Goal: Task Accomplishment & Management: Manage account settings

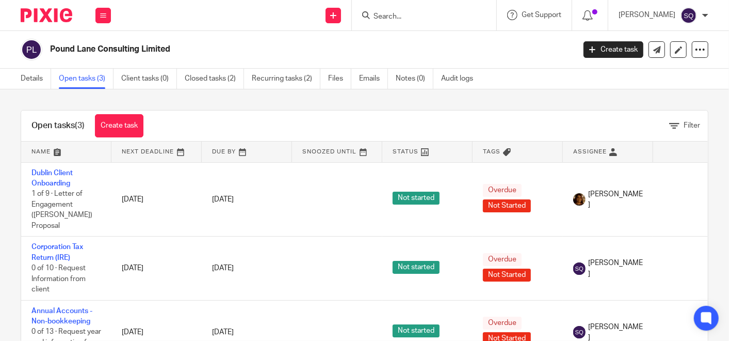
click at [417, 9] on form at bounding box center [428, 15] width 110 height 13
click at [421, 16] on input "Search" at bounding box center [419, 16] width 93 height 9
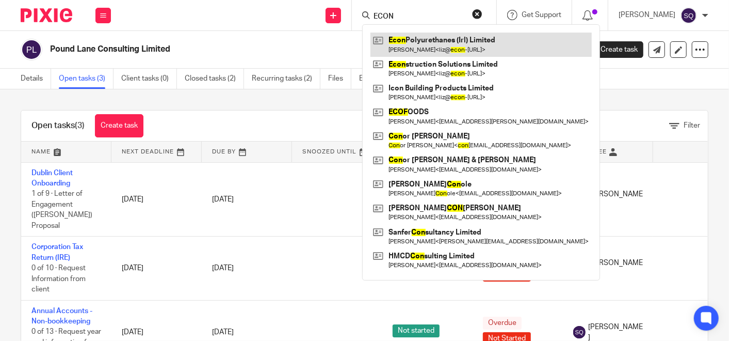
type input "ECON"
click at [421, 39] on link at bounding box center [481, 45] width 221 height 24
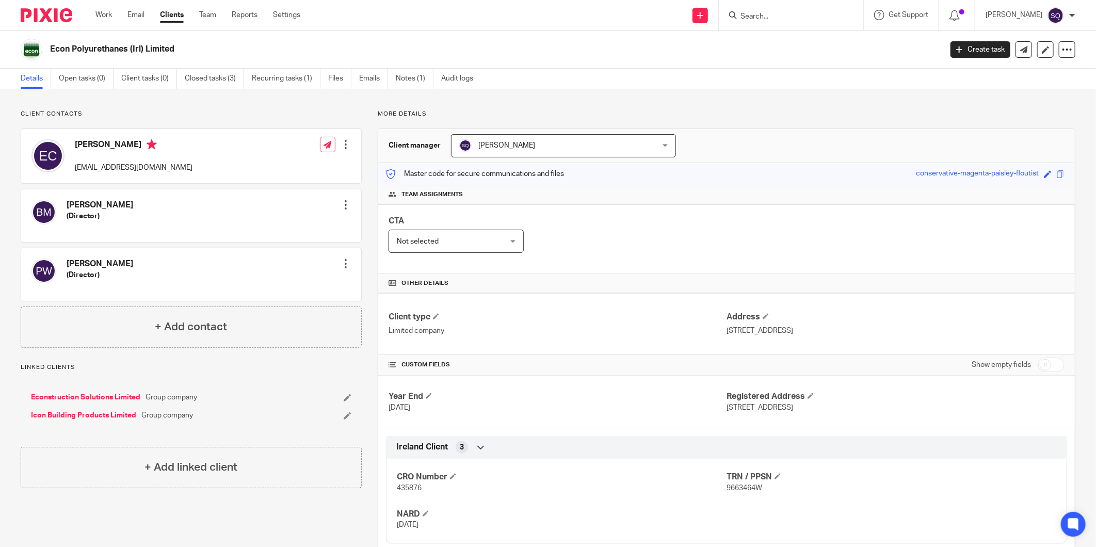
click at [729, 13] on input "Search" at bounding box center [785, 16] width 93 height 9
type input "IRONSTON"
click at [729, 45] on link at bounding box center [824, 45] width 174 height 24
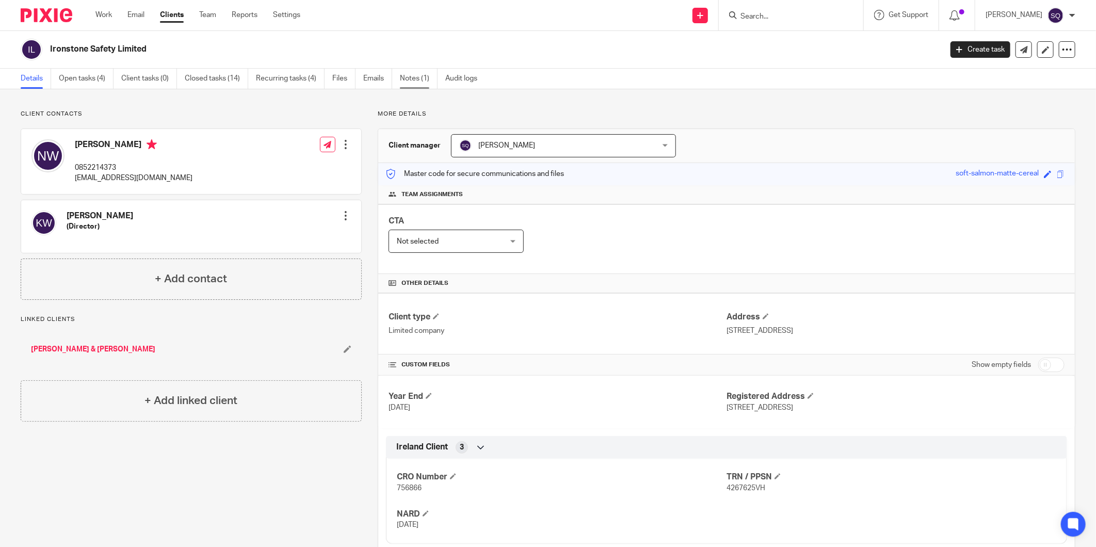
click at [428, 77] on link "Notes (1)" at bounding box center [419, 79] width 38 height 20
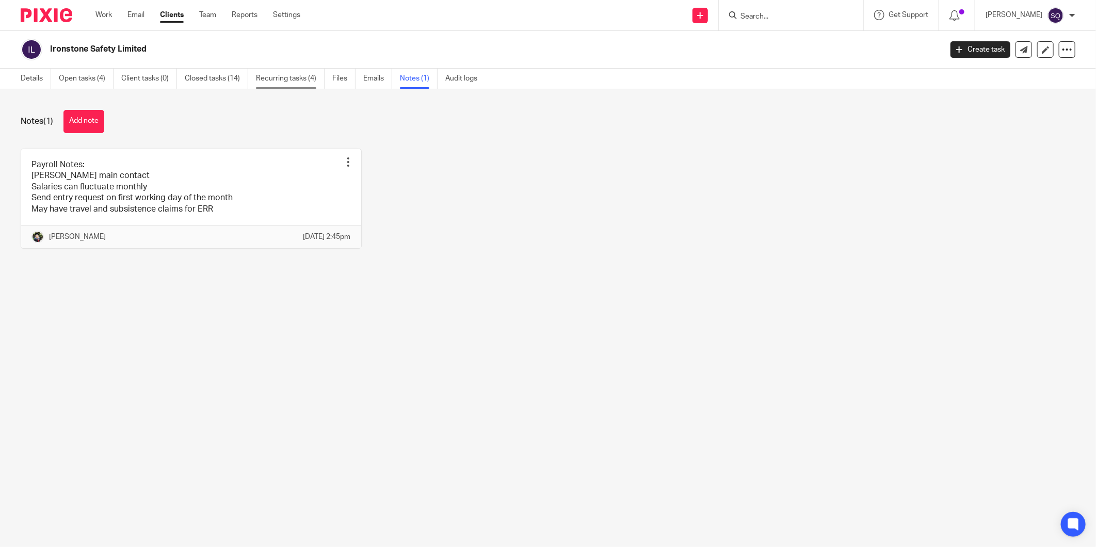
click at [308, 73] on link "Recurring tasks (4)" at bounding box center [290, 79] width 69 height 20
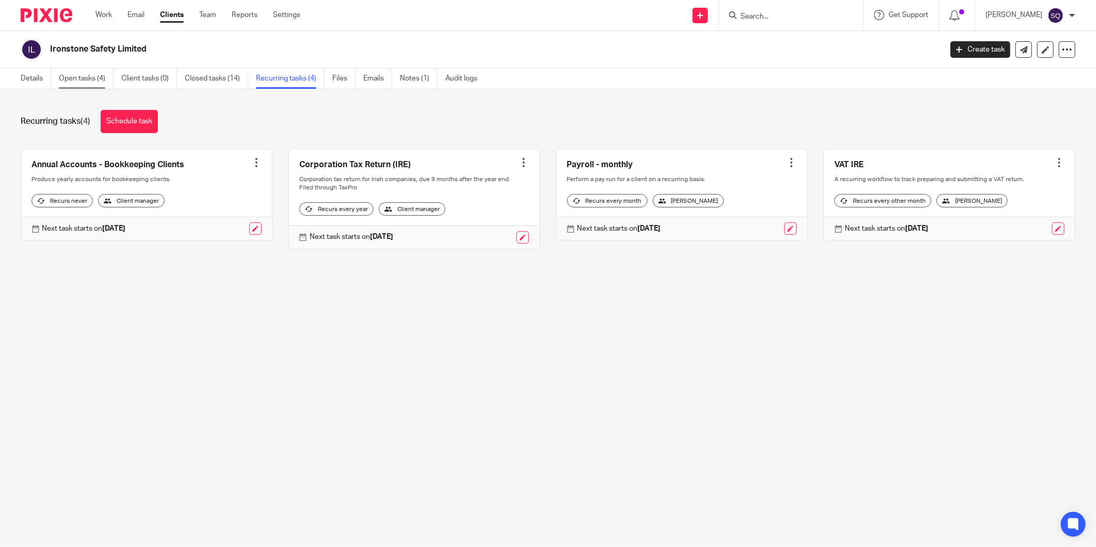
click at [94, 74] on link "Open tasks (4)" at bounding box center [86, 79] width 55 height 20
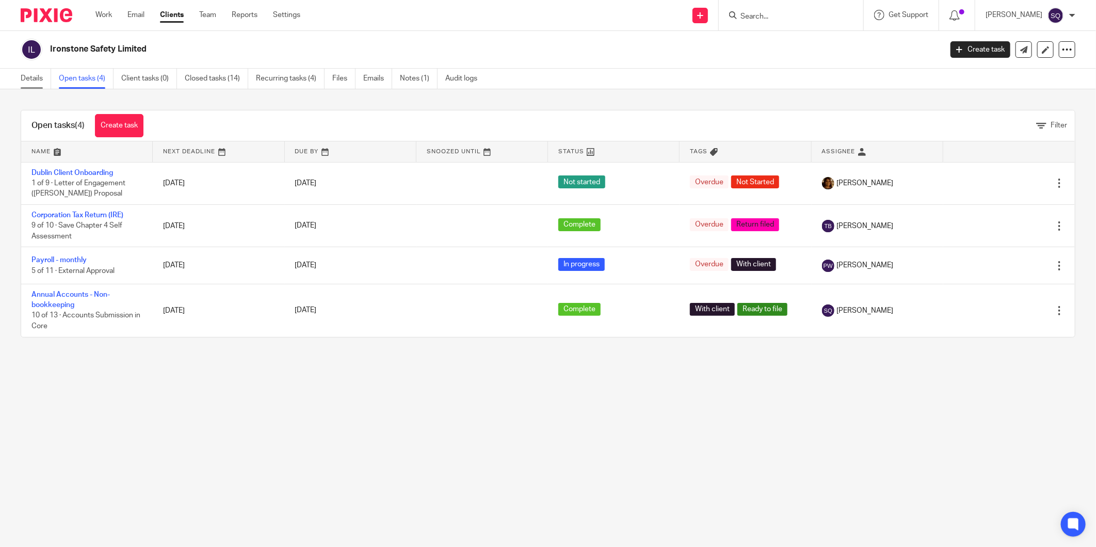
click at [37, 76] on link "Details" at bounding box center [36, 79] width 30 height 20
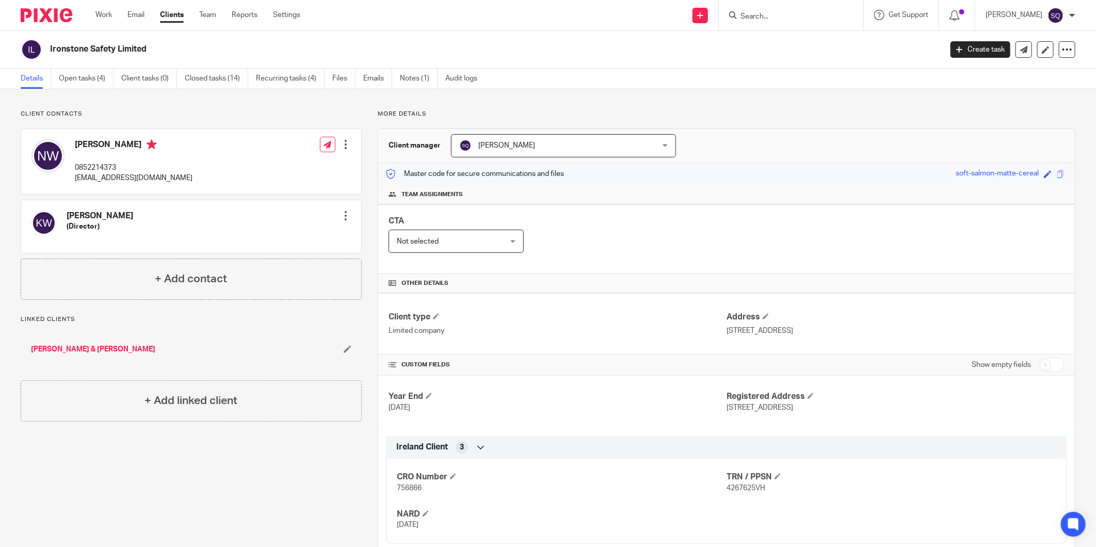
click at [50, 14] on img at bounding box center [47, 15] width 52 height 14
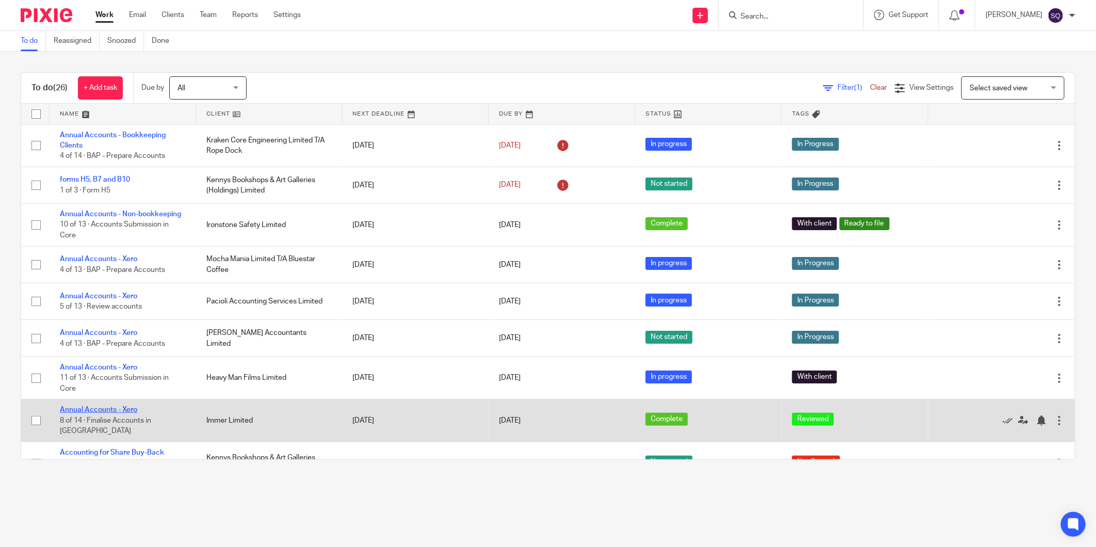
click at [132, 413] on link "Annual Accounts - Xero" at bounding box center [98, 409] width 77 height 7
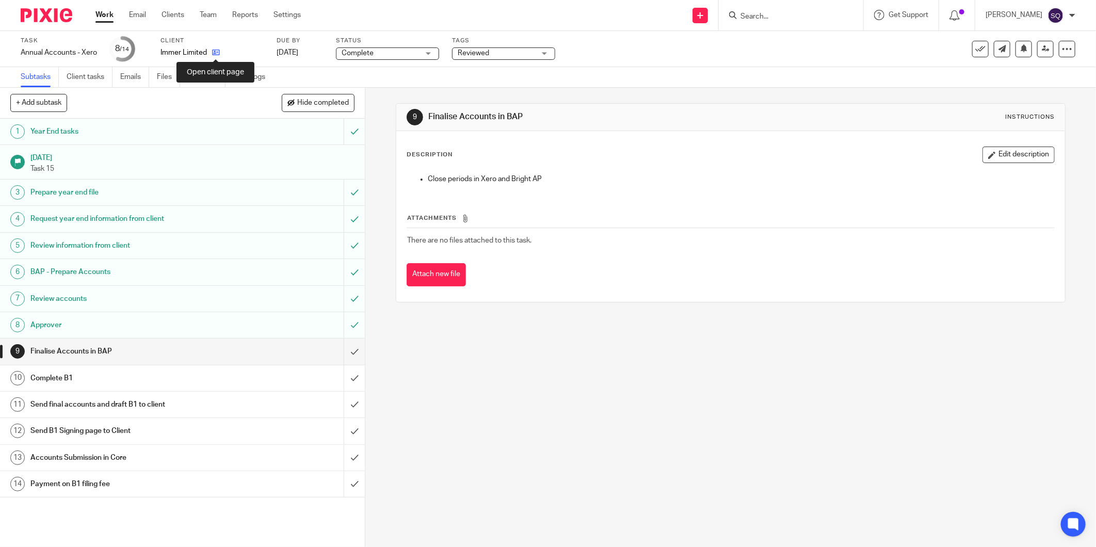
click at [217, 54] on icon at bounding box center [216, 53] width 8 height 8
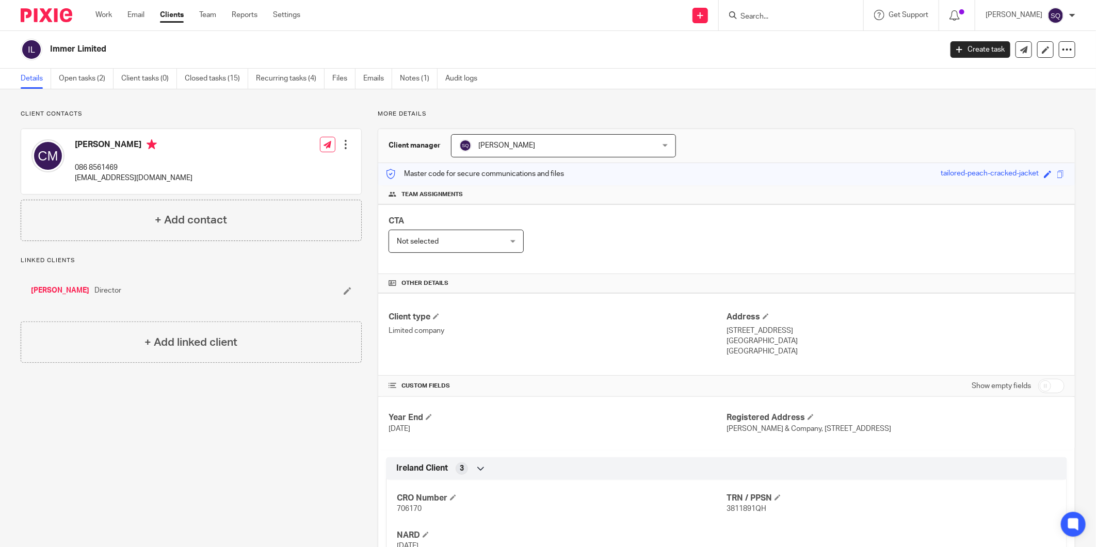
click at [76, 177] on p "conor@immer.ie" at bounding box center [134, 178] width 118 height 10
drag, startPoint x: 74, startPoint y: 177, endPoint x: 126, endPoint y: 179, distance: 51.6
click at [126, 179] on p "conor@immer.ie" at bounding box center [134, 178] width 118 height 10
copy p "conor@immer.ie"
click at [341, 143] on div at bounding box center [346, 144] width 10 height 10
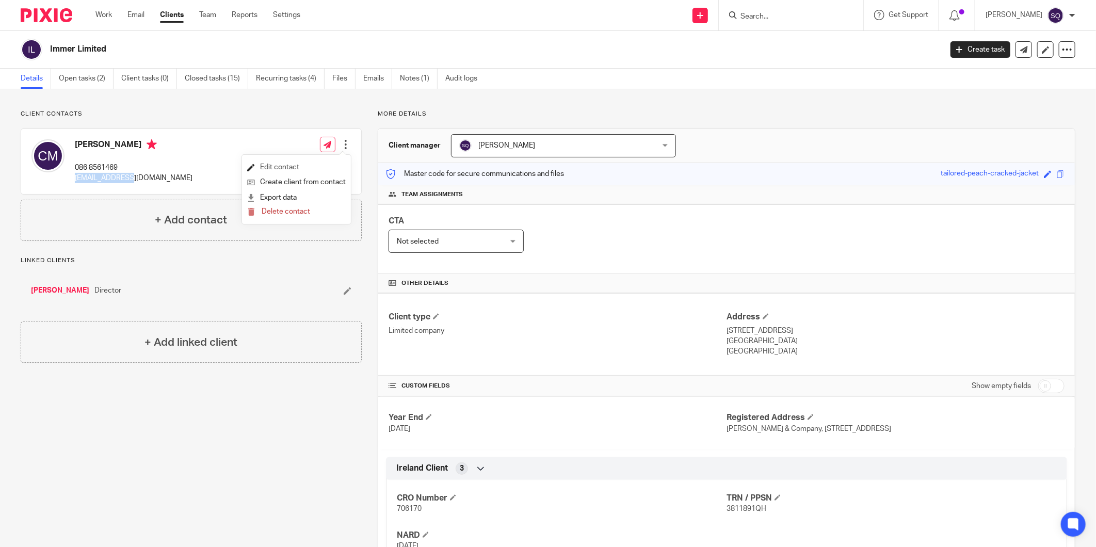
click at [303, 164] on link "Edit contact" at bounding box center [296, 167] width 99 height 15
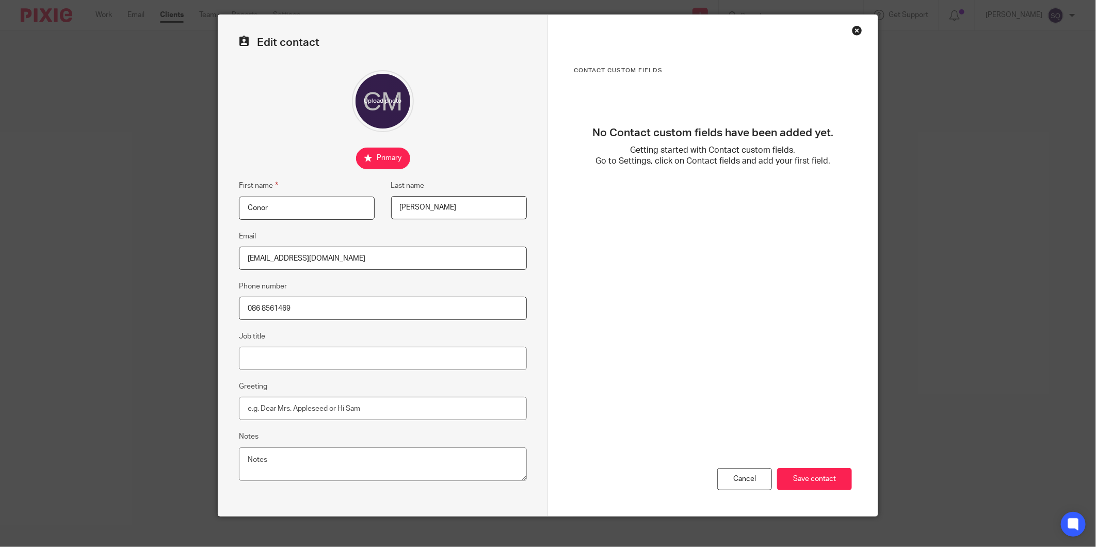
scroll to position [38, 0]
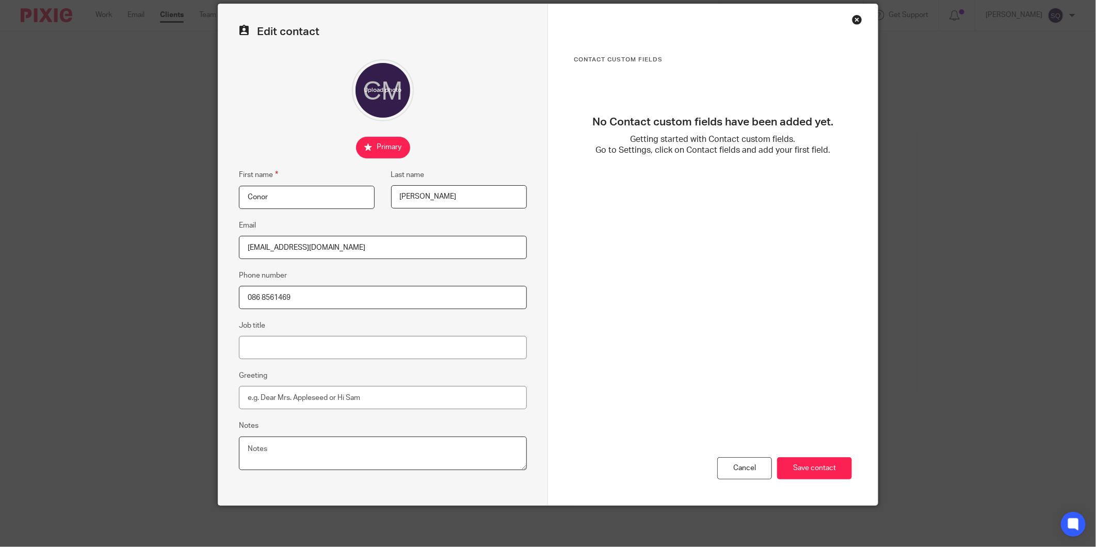
drag, startPoint x: 337, startPoint y: 457, endPoint x: 332, endPoint y: 455, distance: 5.6
click at [337, 457] on textarea "Notes" at bounding box center [383, 454] width 288 height 34
click at [306, 440] on textarea "Notes" at bounding box center [383, 454] width 288 height 34
type textarea "O"
type textarea "p"
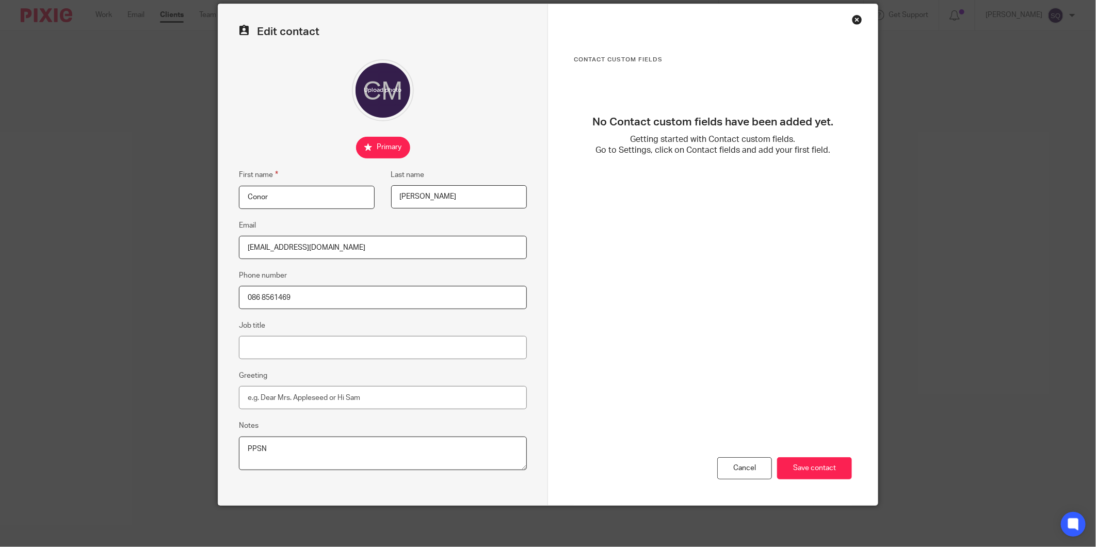
paste textarea "7539204I"
click at [271, 444] on textarea "PPSN 7539204I DOB: 17.11.82" at bounding box center [383, 454] width 288 height 34
type textarea "PPSN 7539204I DOB: 17.11.82"
click at [803, 470] on input "Save contact" at bounding box center [814, 468] width 75 height 22
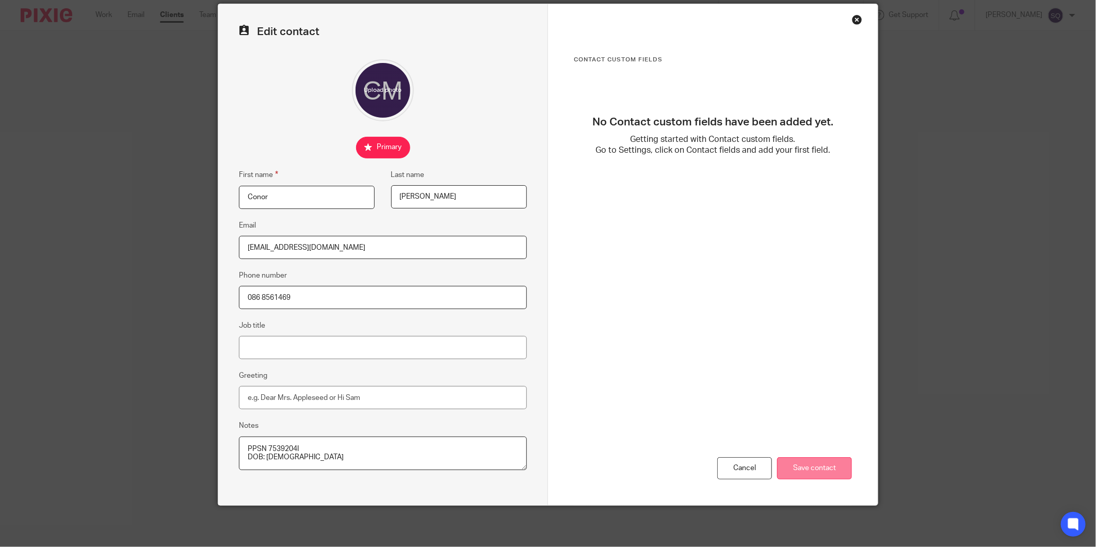
click at [803, 468] on input "Save contact" at bounding box center [814, 468] width 75 height 22
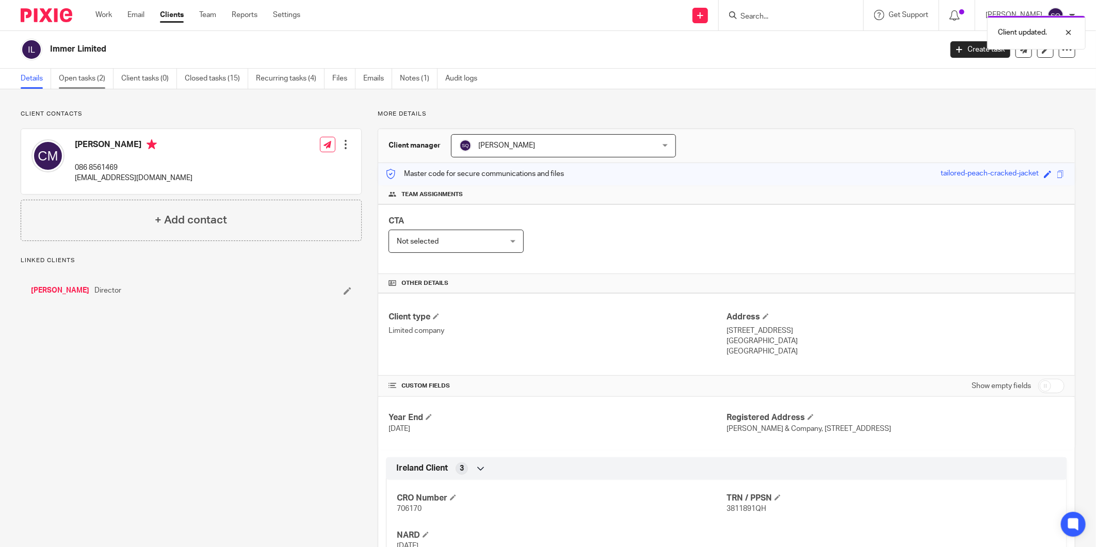
click at [95, 76] on link "Open tasks (2)" at bounding box center [86, 79] width 55 height 20
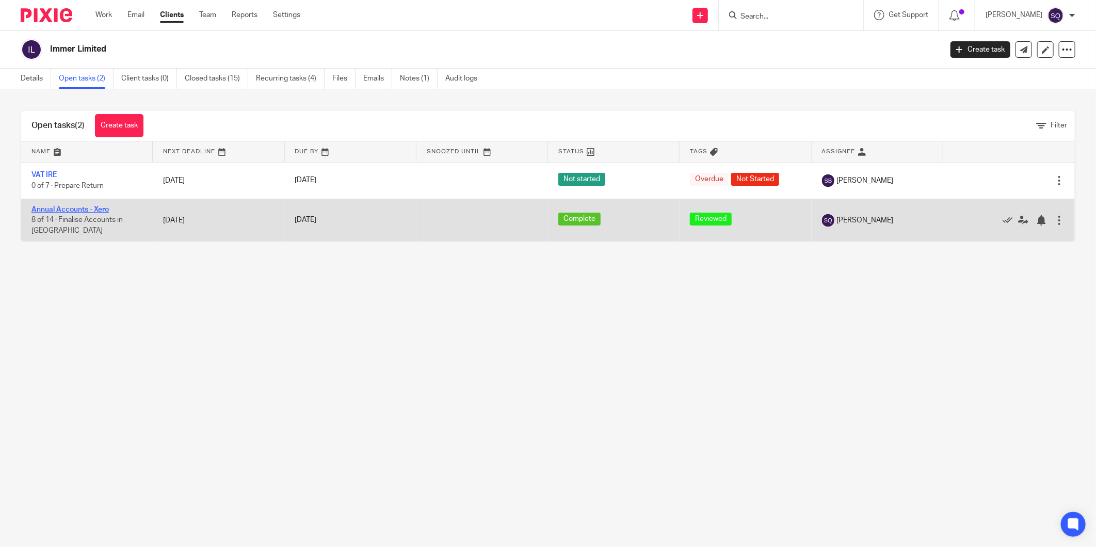
click at [83, 210] on link "Annual Accounts - Xero" at bounding box center [69, 209] width 77 height 7
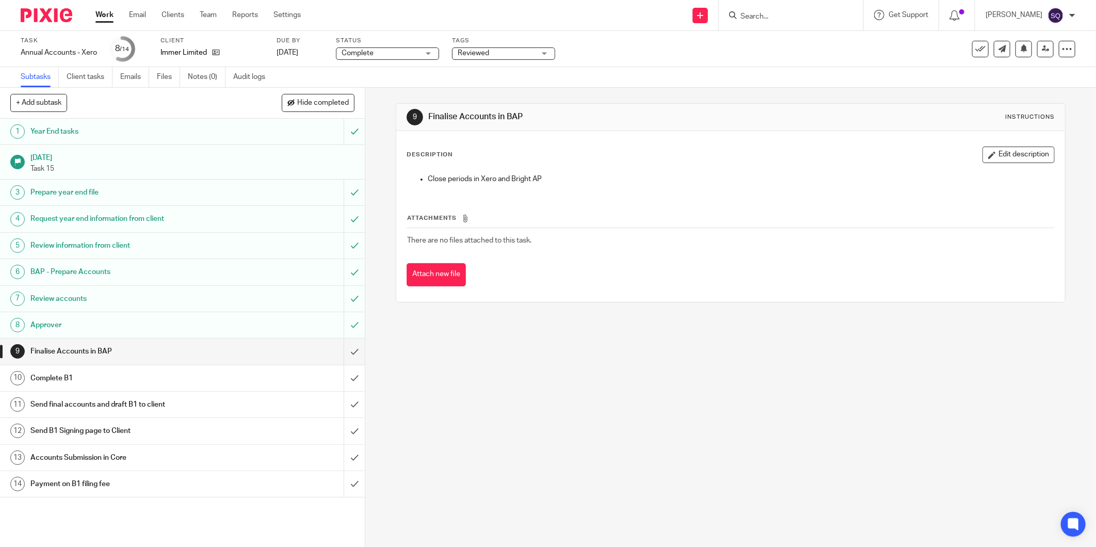
click at [424, 54] on div "Complete Complete" at bounding box center [387, 53] width 103 height 12
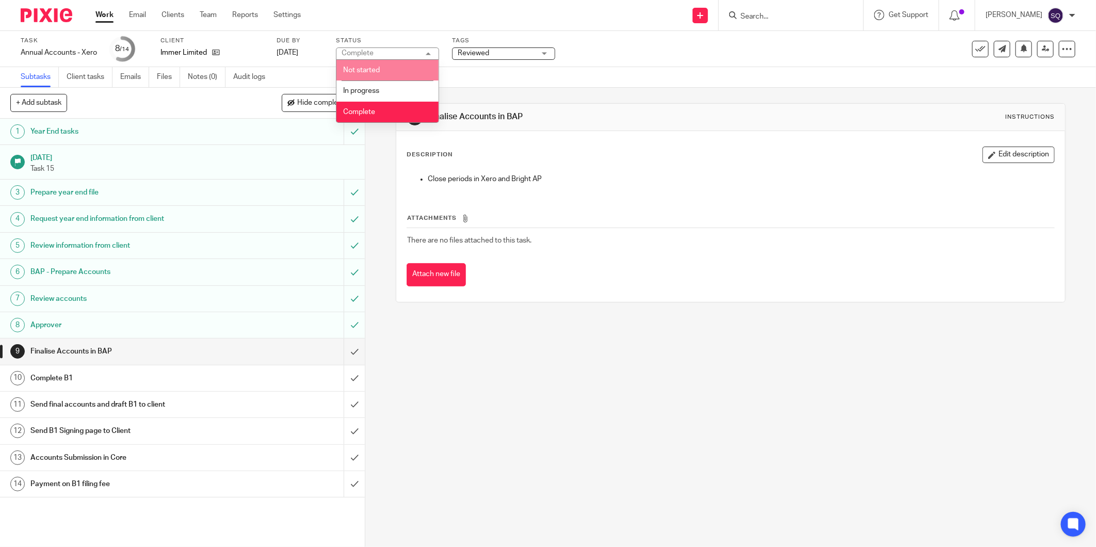
click at [503, 52] on span "Reviewed" at bounding box center [496, 53] width 77 height 11
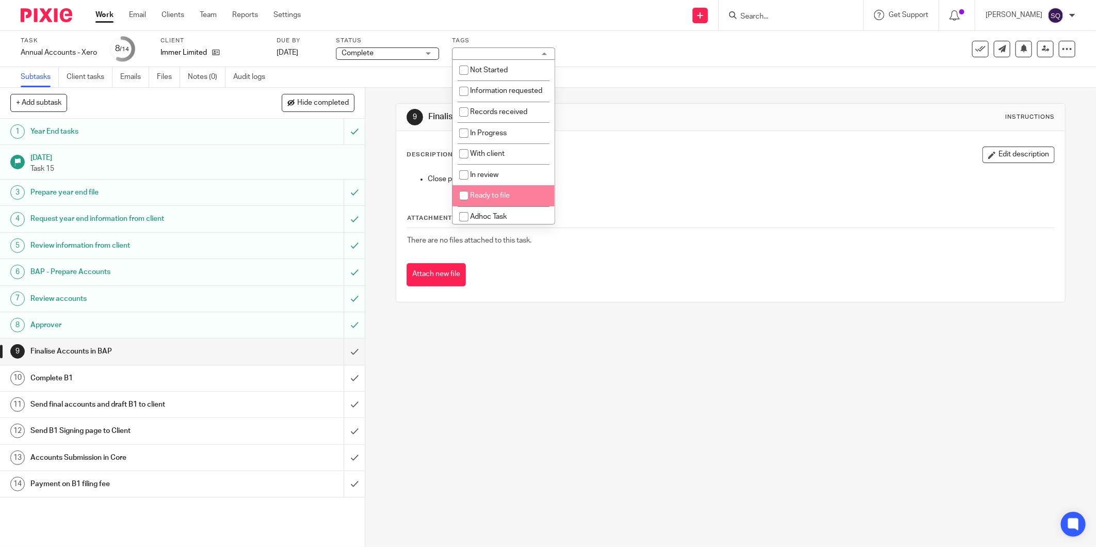
click at [462, 205] on input "checkbox" at bounding box center [464, 196] width 20 height 20
checkbox input "true"
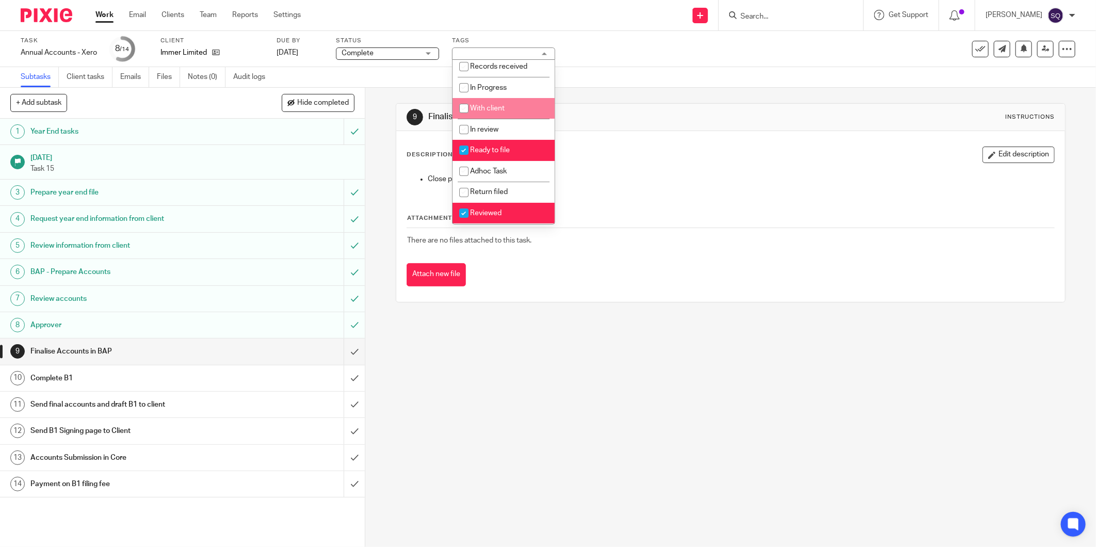
scroll to position [58, 0]
click at [462, 214] on input "checkbox" at bounding box center [464, 213] width 20 height 20
checkbox input "false"
click at [462, 107] on input "checkbox" at bounding box center [464, 109] width 20 height 20
checkbox input "true"
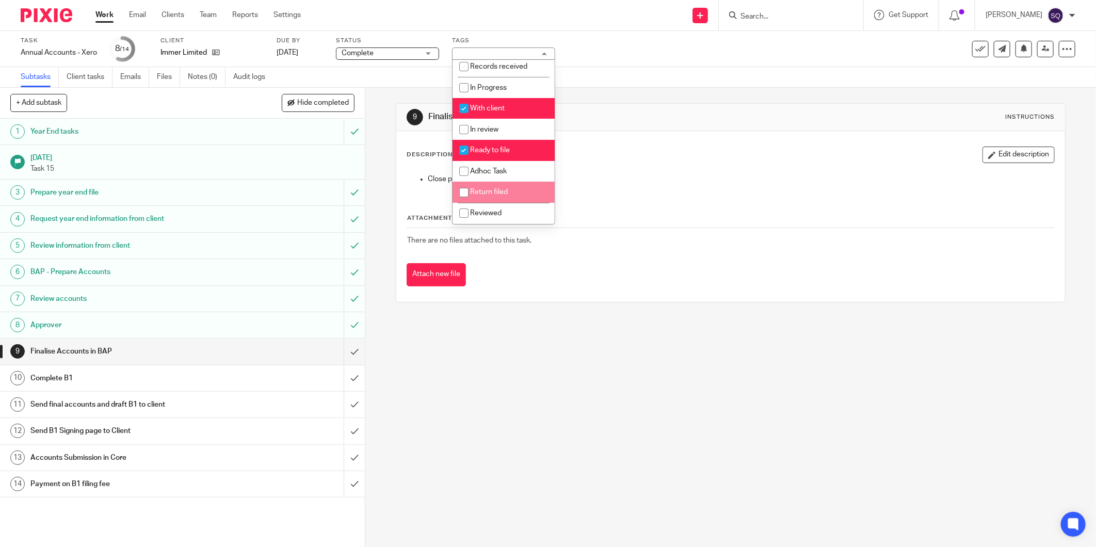
click at [540, 338] on div "9 Finalise Accounts in [GEOGRAPHIC_DATA] Instructions Description Edit descript…" at bounding box center [730, 317] width 731 height 459
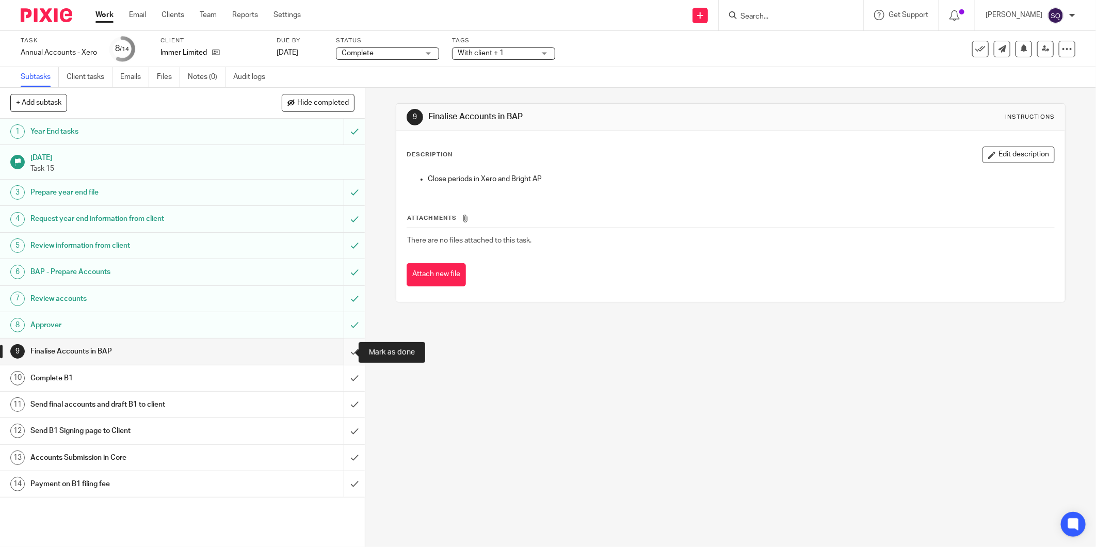
click at [343, 348] on input "submit" at bounding box center [182, 352] width 365 height 26
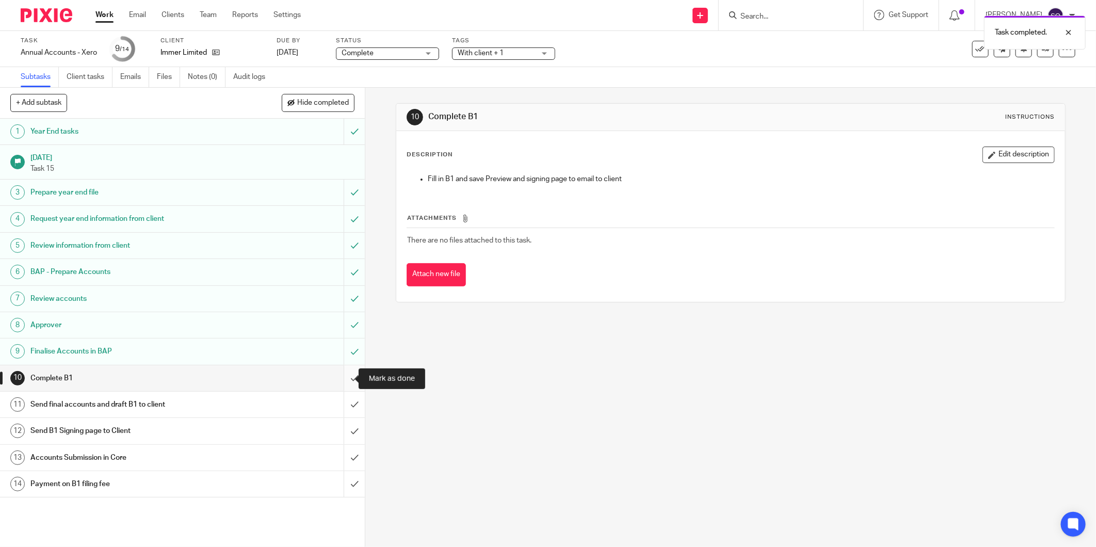
click at [348, 379] on input "submit" at bounding box center [182, 378] width 365 height 26
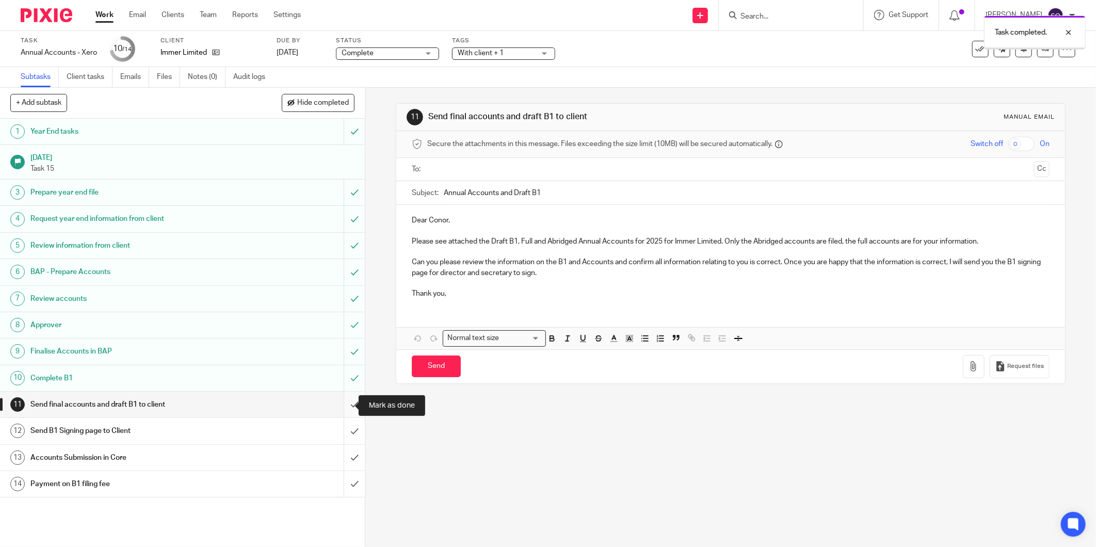
click at [347, 405] on input "submit" at bounding box center [182, 405] width 365 height 26
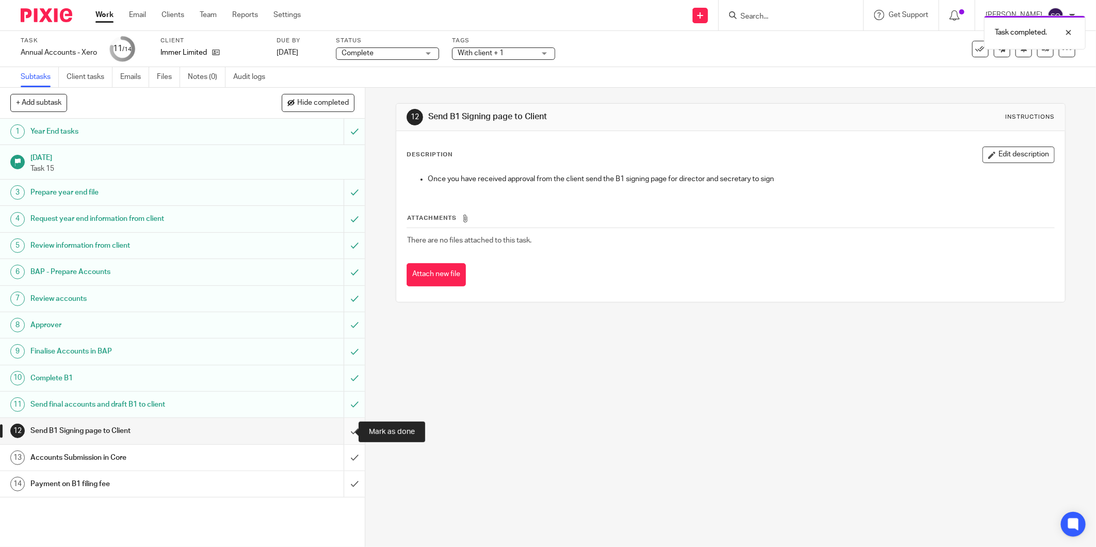
click at [344, 430] on input "submit" at bounding box center [182, 431] width 365 height 26
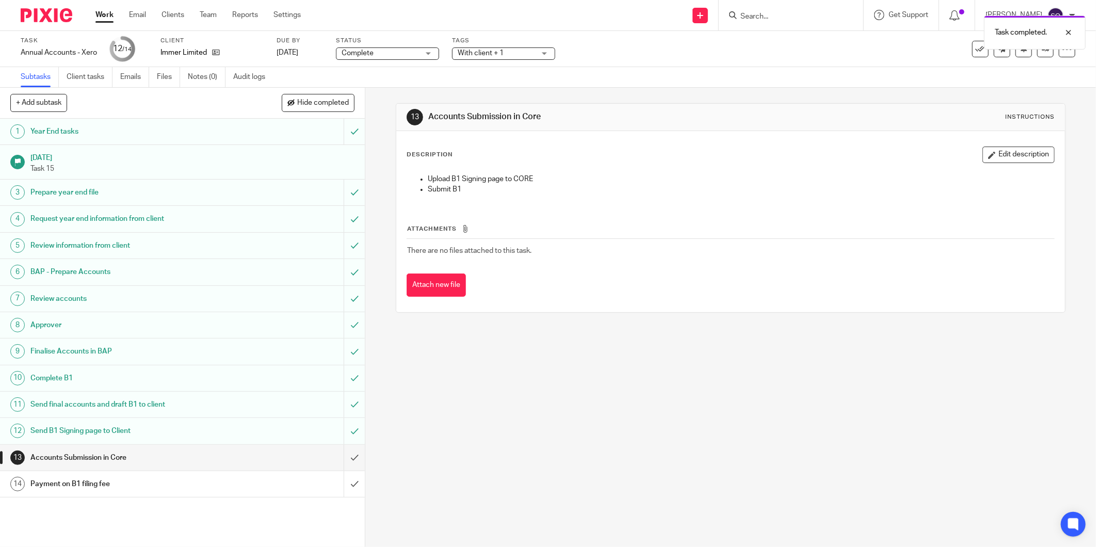
click at [49, 12] on img at bounding box center [47, 15] width 52 height 14
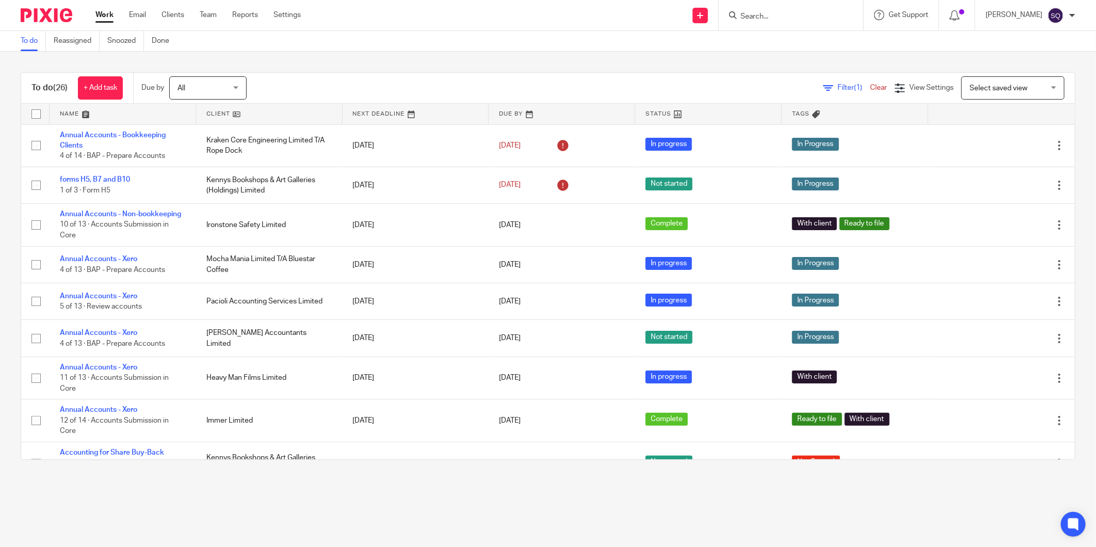
click at [807, 23] on div at bounding box center [791, 15] width 144 height 30
click at [776, 9] on form at bounding box center [794, 15] width 110 height 13
click at [770, 18] on input "Search" at bounding box center [785, 16] width 93 height 9
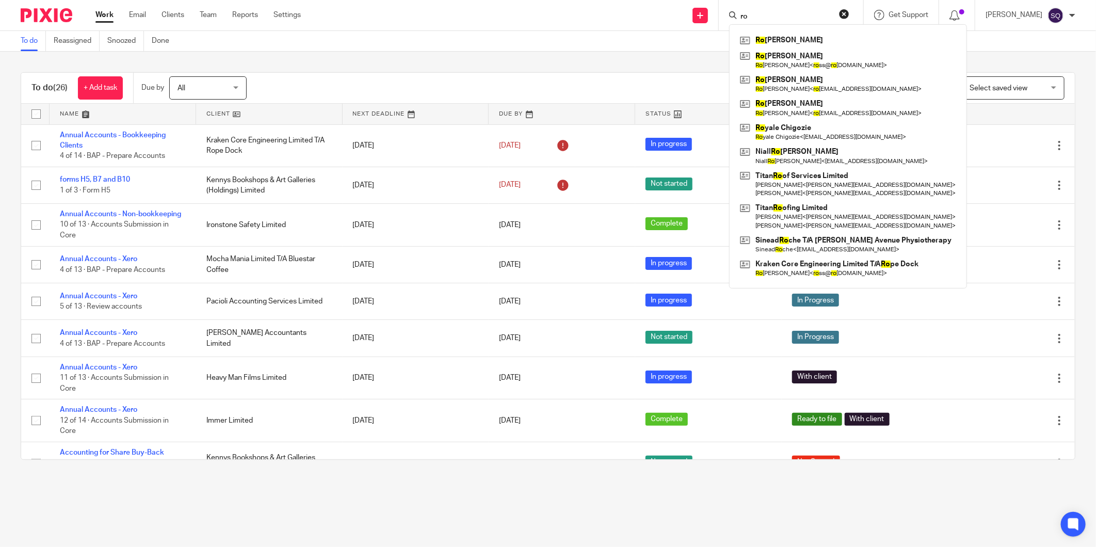
type input "r"
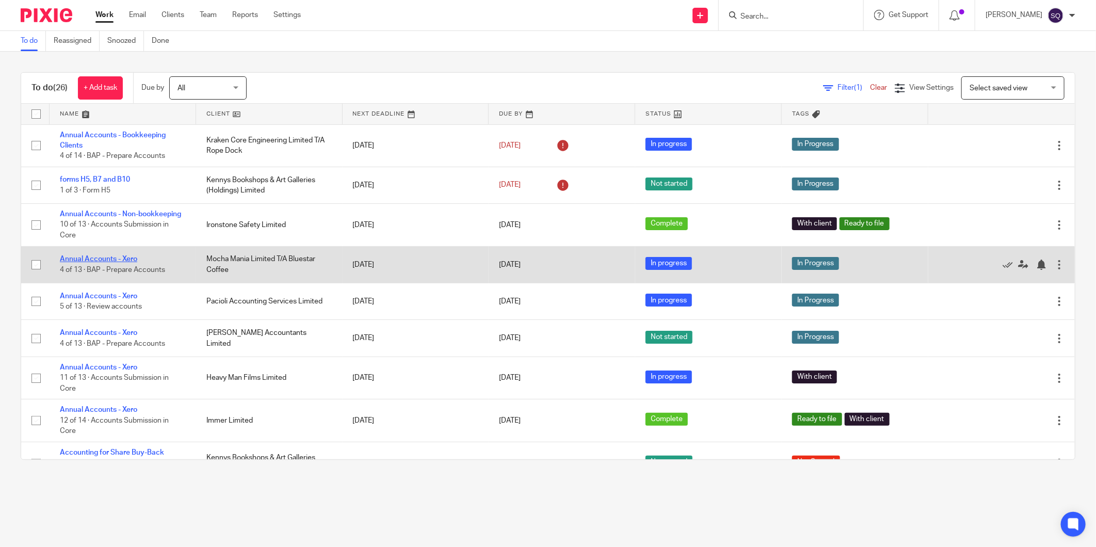
click at [127, 261] on link "Annual Accounts - Xero" at bounding box center [98, 258] width 77 height 7
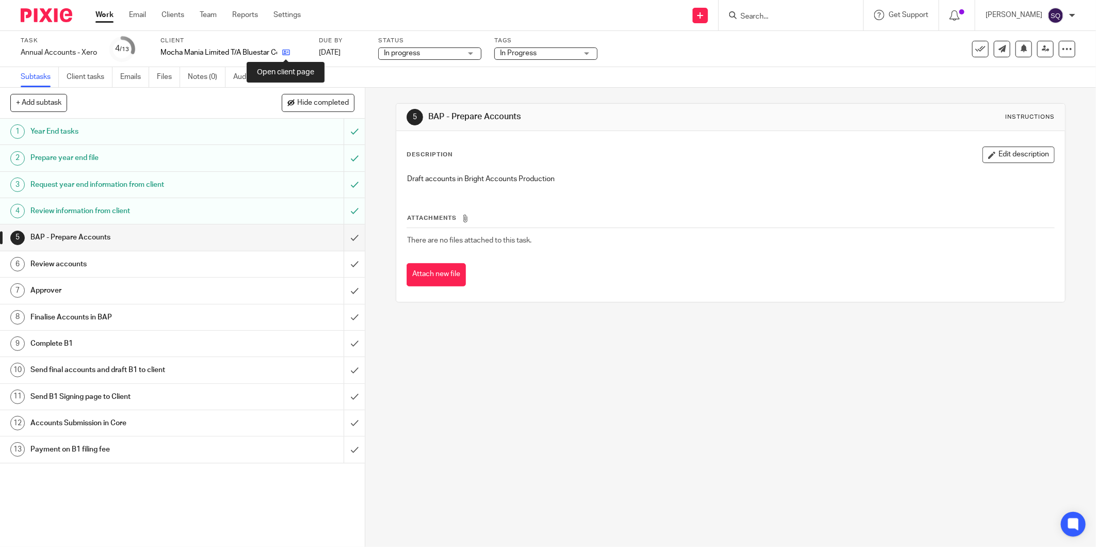
click at [287, 53] on icon at bounding box center [286, 53] width 8 height 8
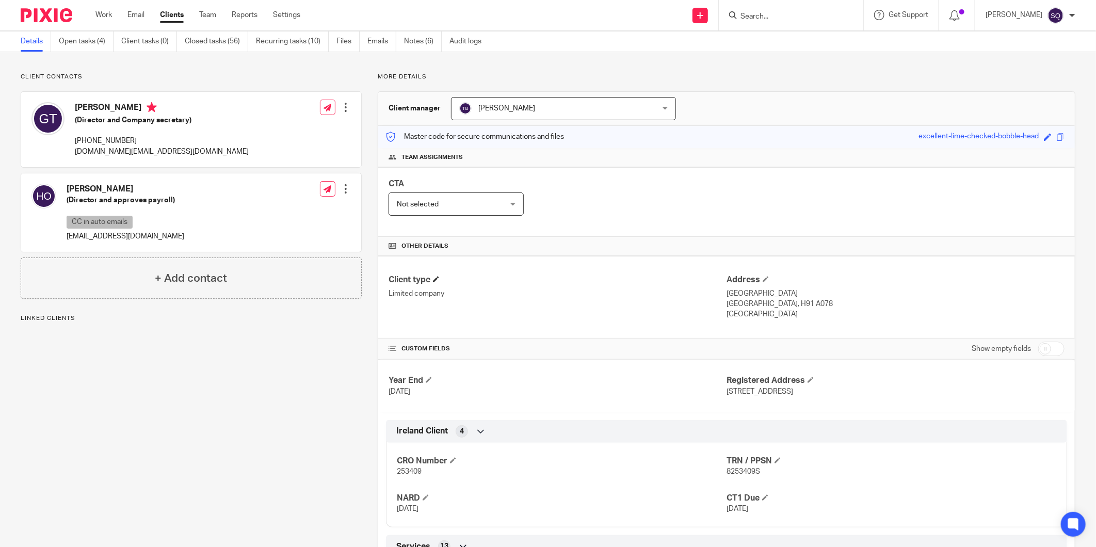
scroll to position [115, 0]
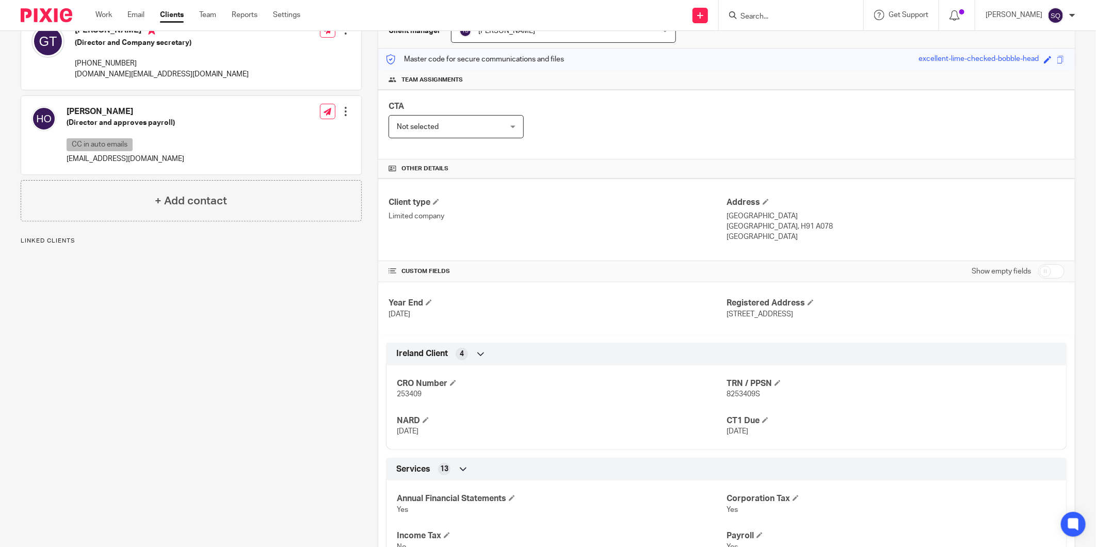
click at [399, 396] on span "253409" at bounding box center [409, 394] width 25 height 7
copy span "253409"
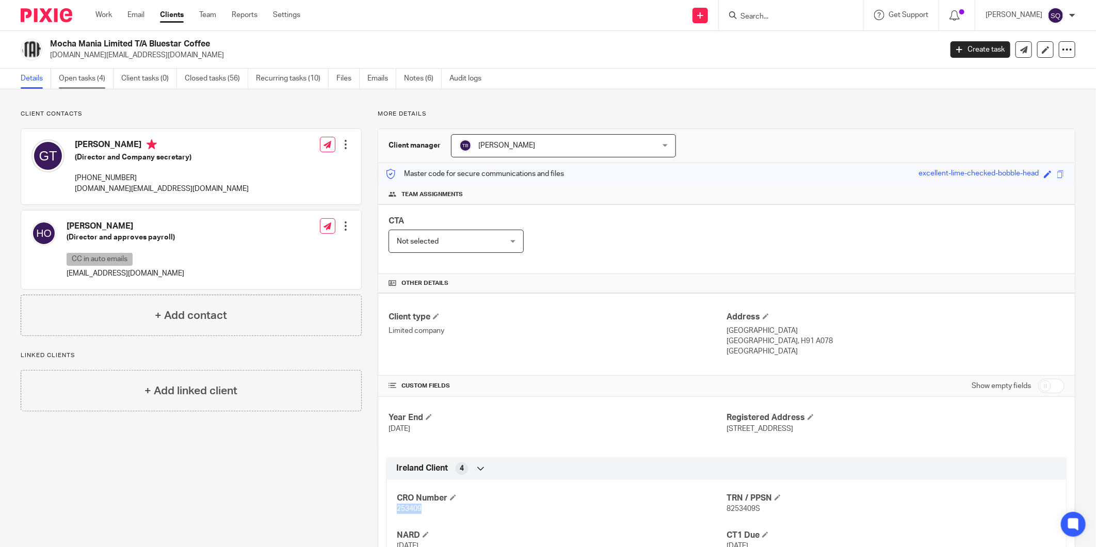
click at [90, 76] on link "Open tasks (4)" at bounding box center [86, 79] width 55 height 20
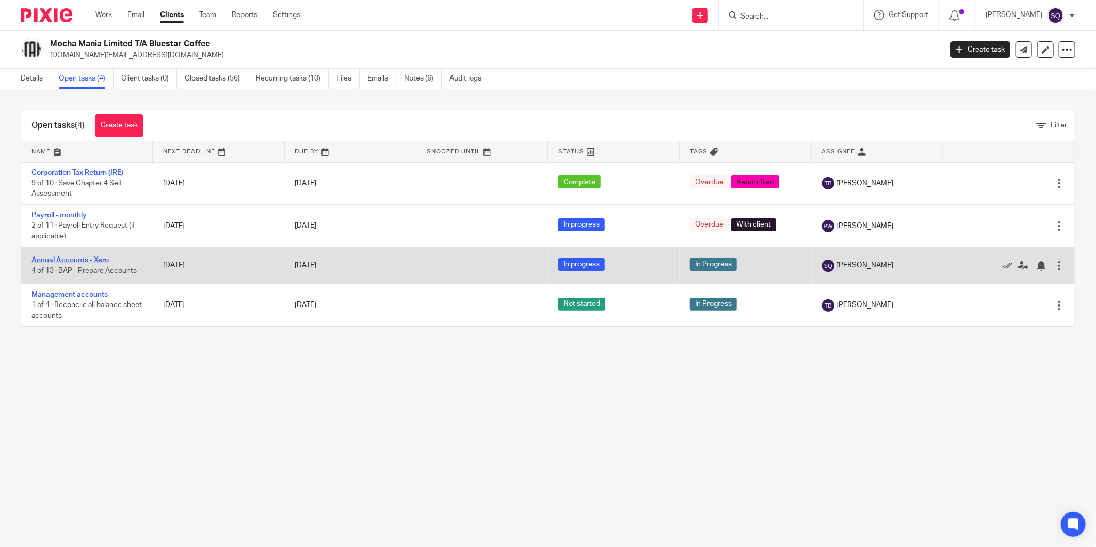
click at [71, 259] on link "Annual Accounts - Xero" at bounding box center [69, 259] width 77 height 7
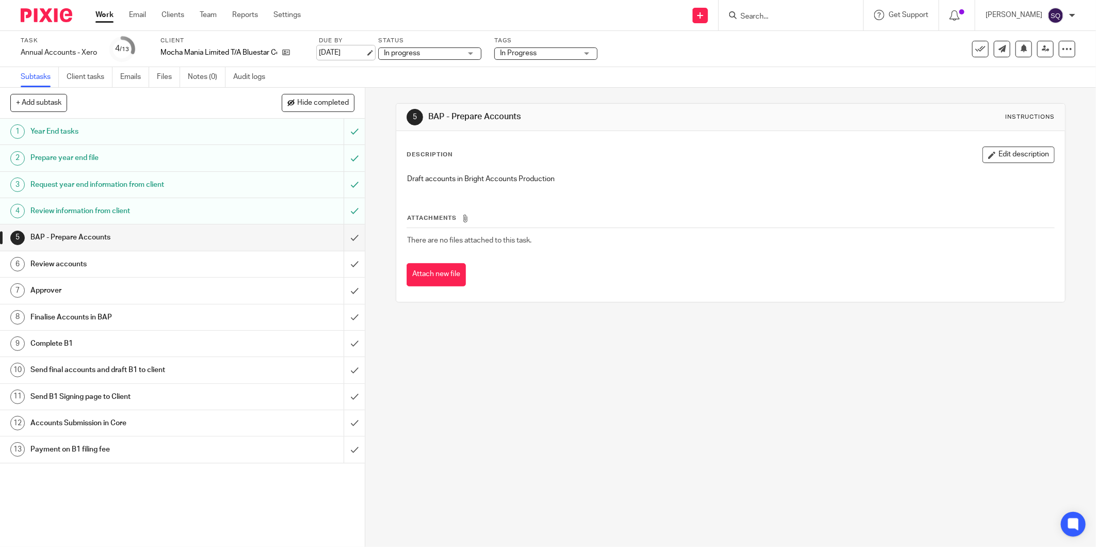
click at [353, 55] on link "29 Sep 2025" at bounding box center [342, 52] width 46 height 11
click at [44, 10] on img at bounding box center [47, 15] width 52 height 14
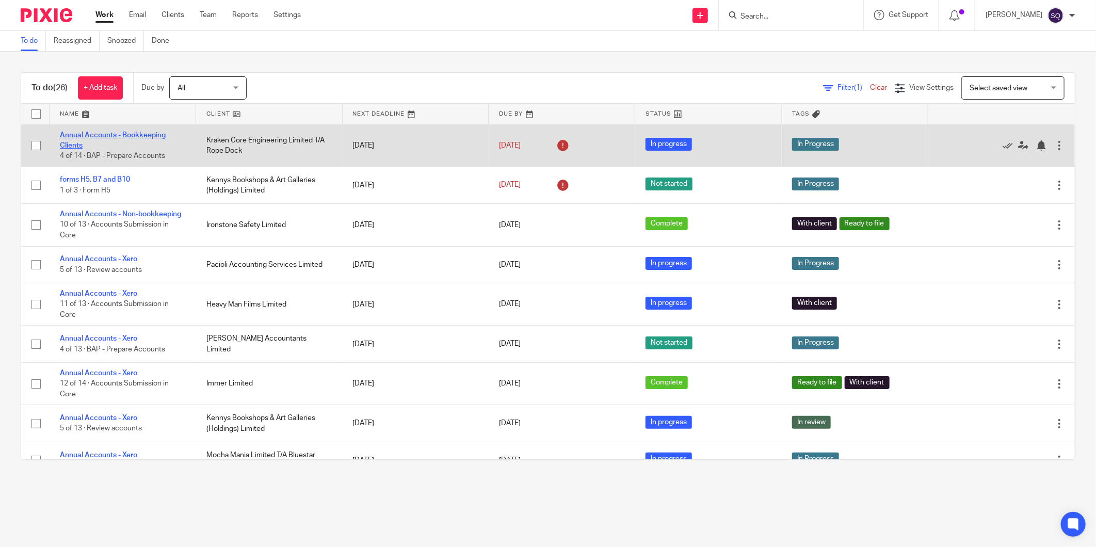
click at [126, 135] on link "Annual Accounts - Bookkeeping Clients" at bounding box center [113, 141] width 106 height 18
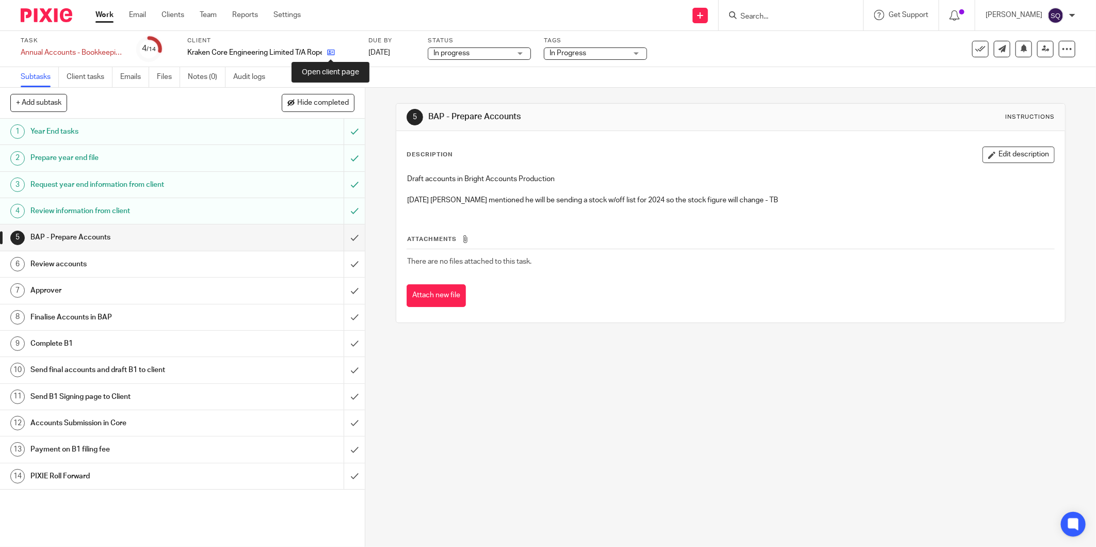
click at [332, 52] on icon at bounding box center [331, 53] width 8 height 8
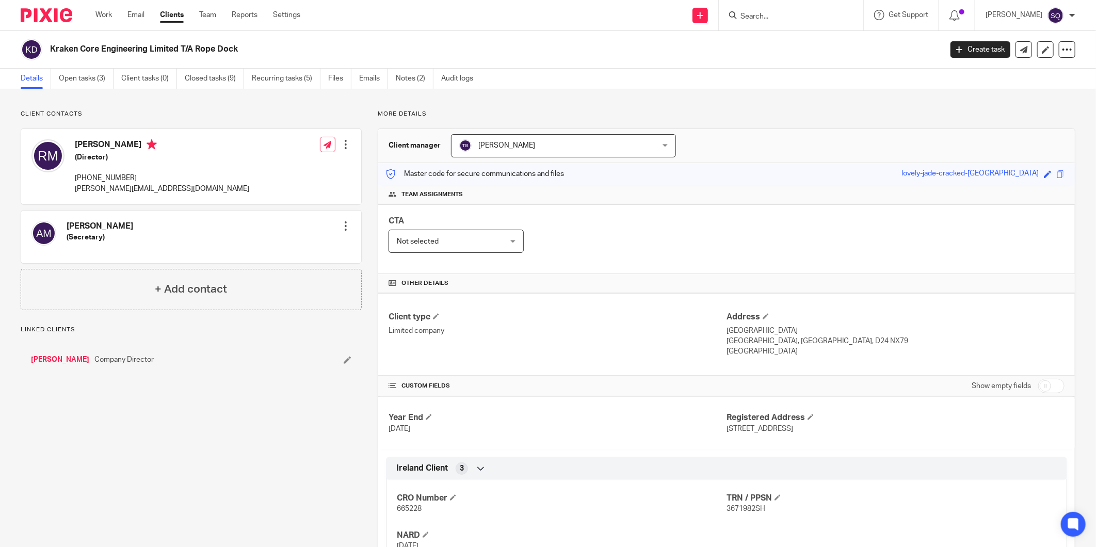
click at [408, 507] on span "665228" at bounding box center [409, 508] width 25 height 7
copy span "665228"
click at [91, 74] on link "Open tasks (3)" at bounding box center [86, 79] width 55 height 20
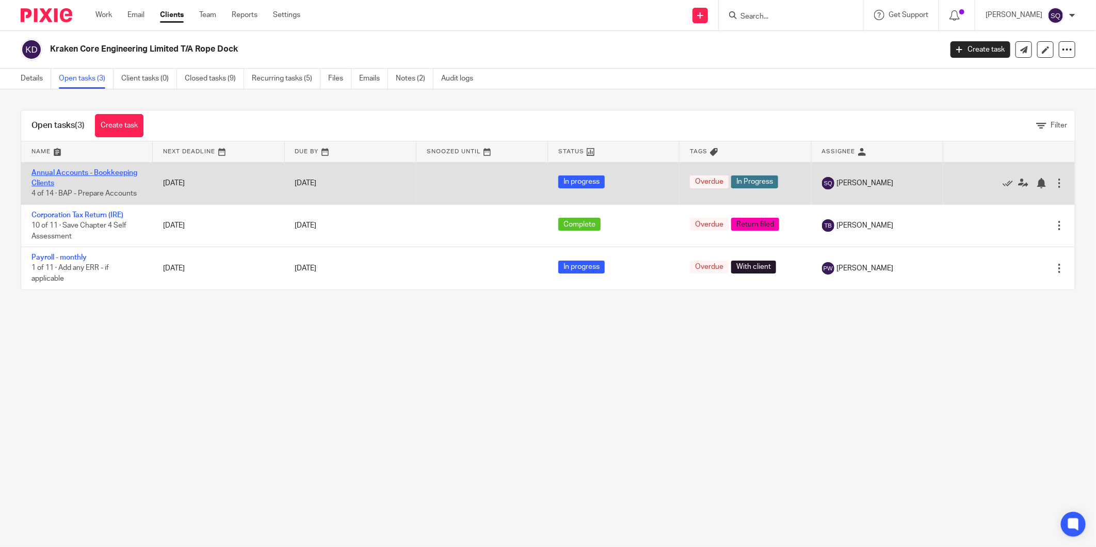
click at [107, 169] on link "Annual Accounts - Bookkeeping Clients" at bounding box center [84, 178] width 106 height 18
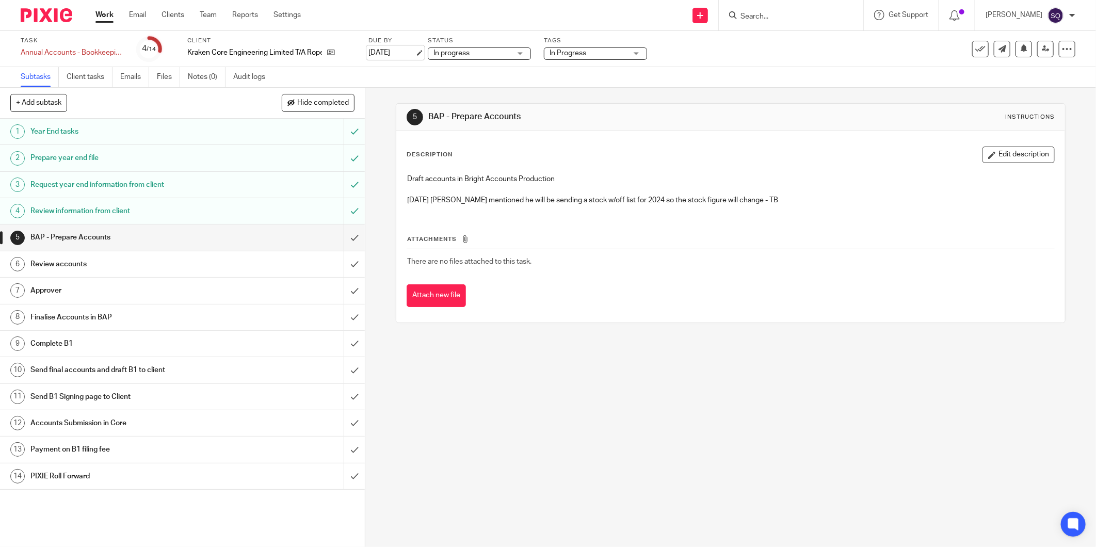
click at [405, 55] on link "[DATE]" at bounding box center [391, 52] width 46 height 11
click at [384, 94] on div "5 BAP - Prepare Accounts Instructions Description Edit description Draft accoun…" at bounding box center [730, 317] width 731 height 459
click at [56, 14] on img at bounding box center [47, 15] width 52 height 14
